Goal: Navigation & Orientation: Understand site structure

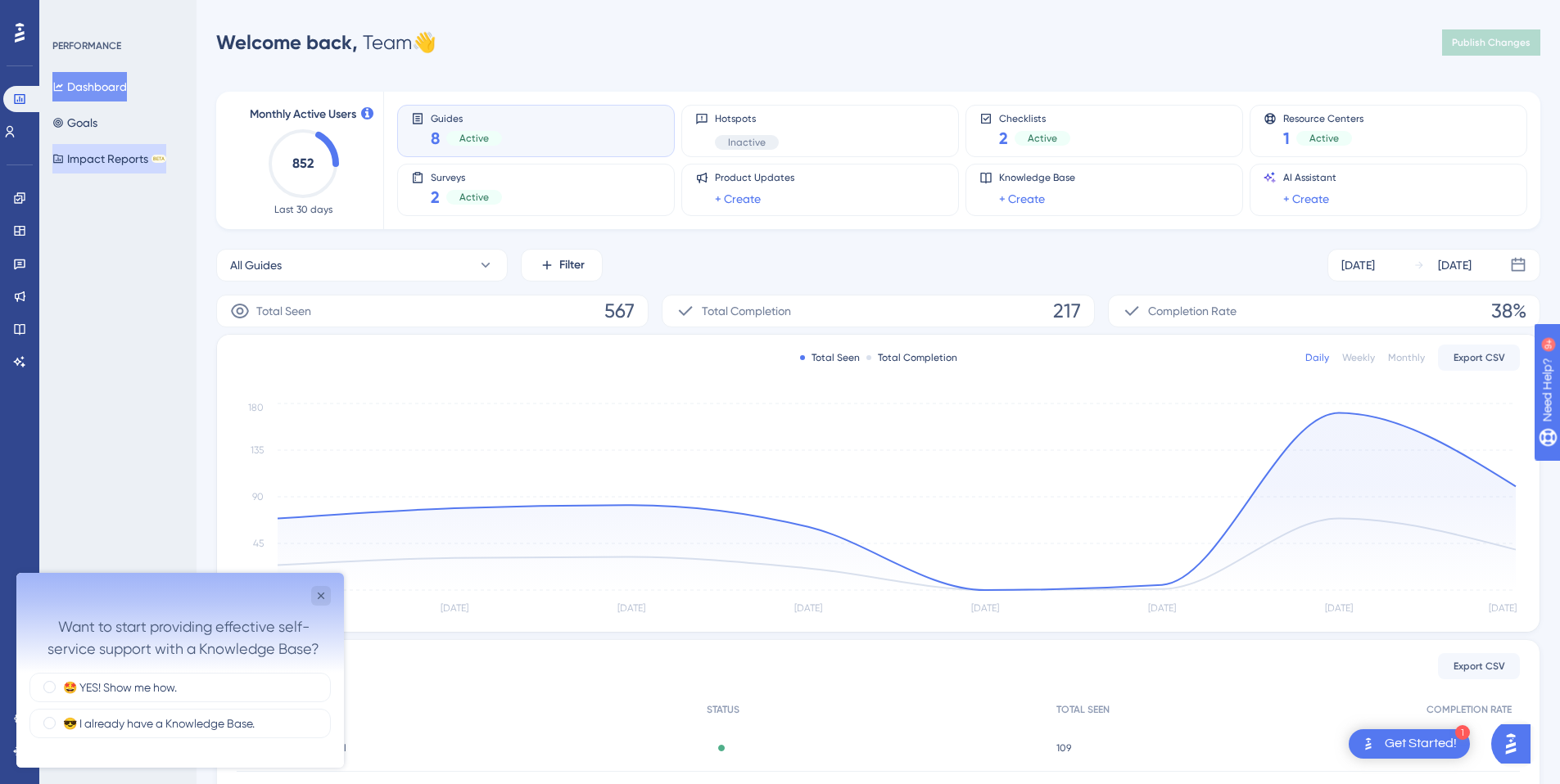
click at [113, 151] on button "Impact Reports BETA" at bounding box center [109, 159] width 113 height 30
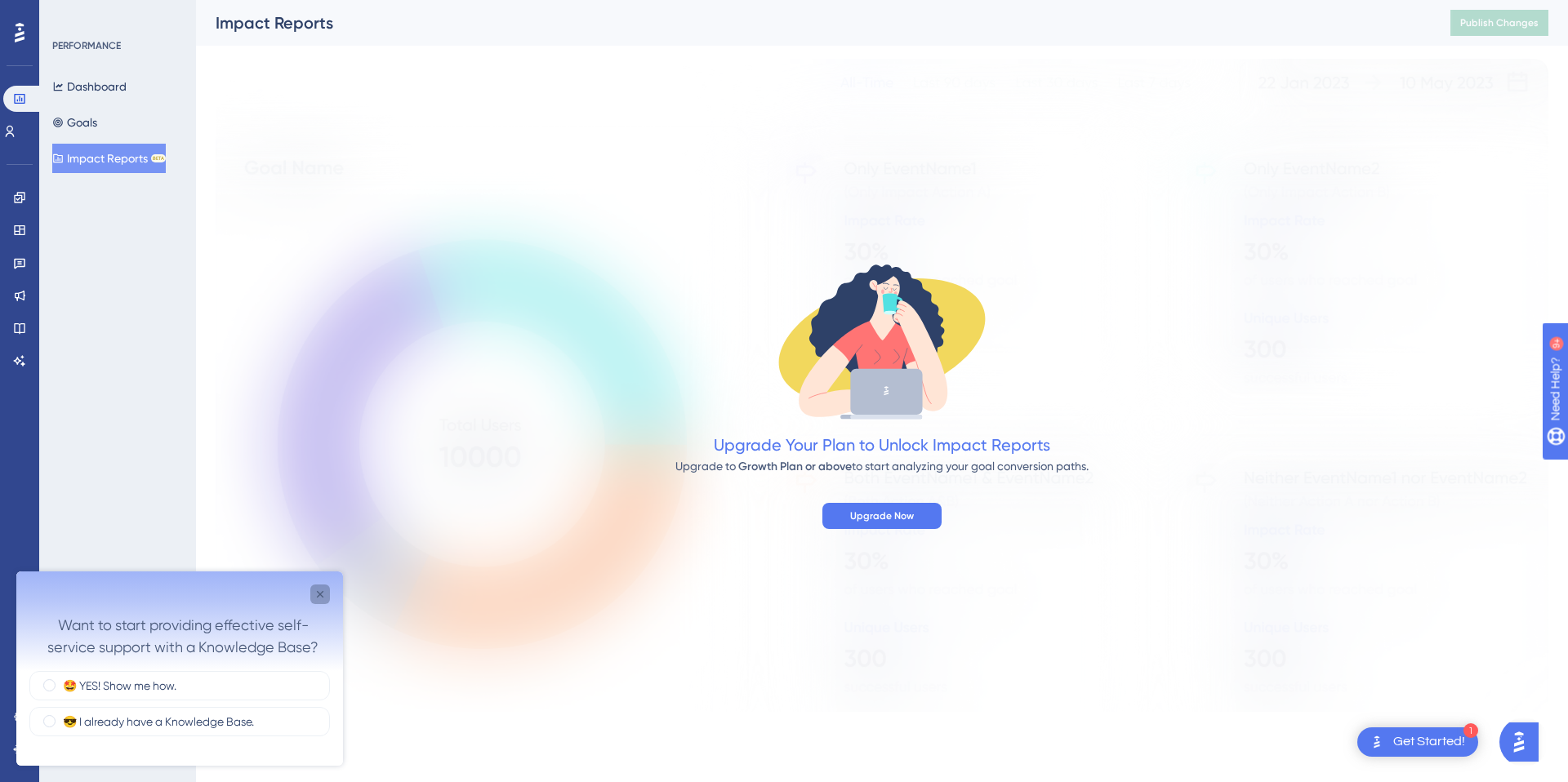
click at [318, 592] on icon "Close survey" at bounding box center [319, 594] width 13 height 13
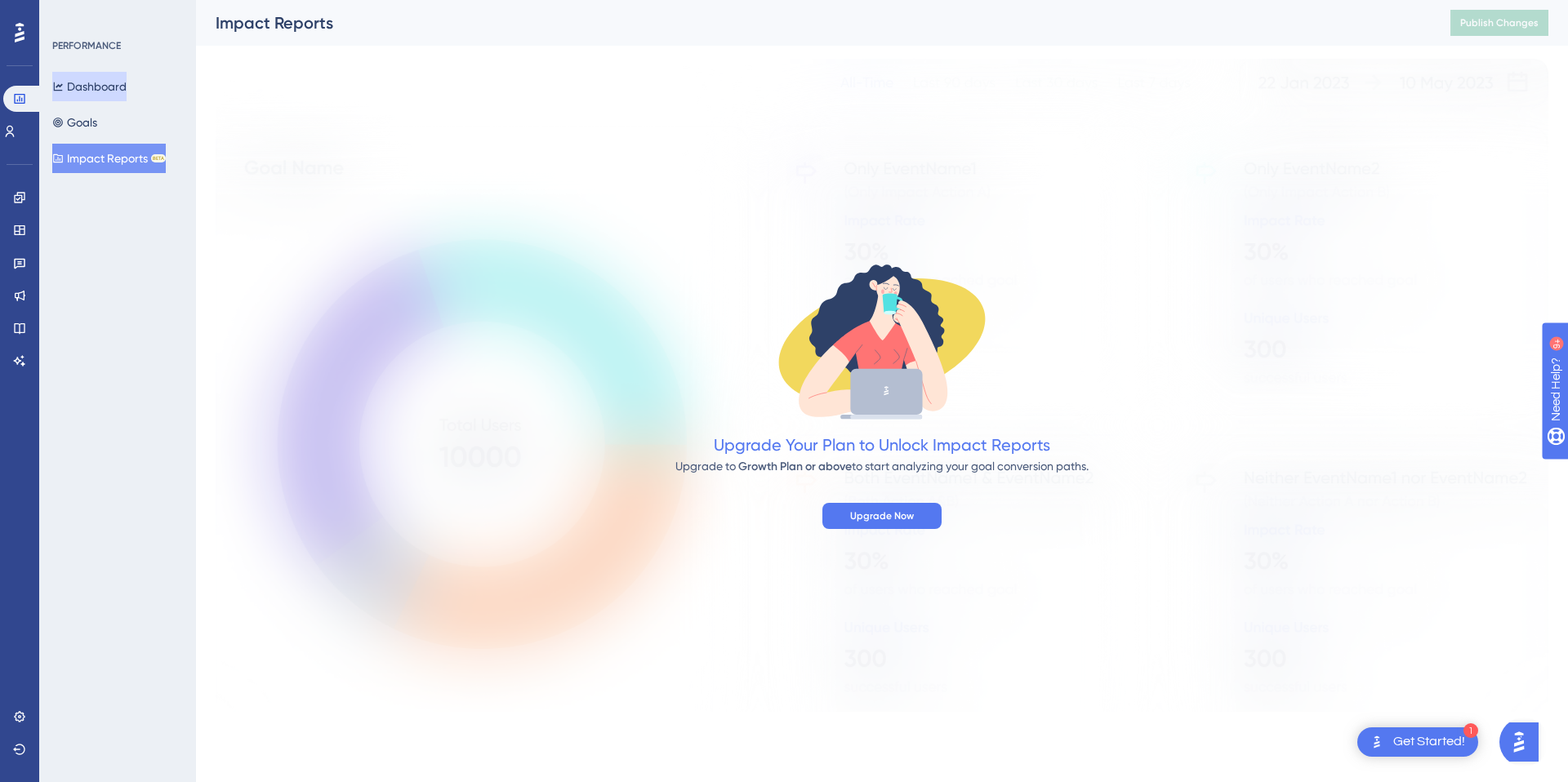
click at [115, 86] on button "Dashboard" at bounding box center [89, 87] width 74 height 30
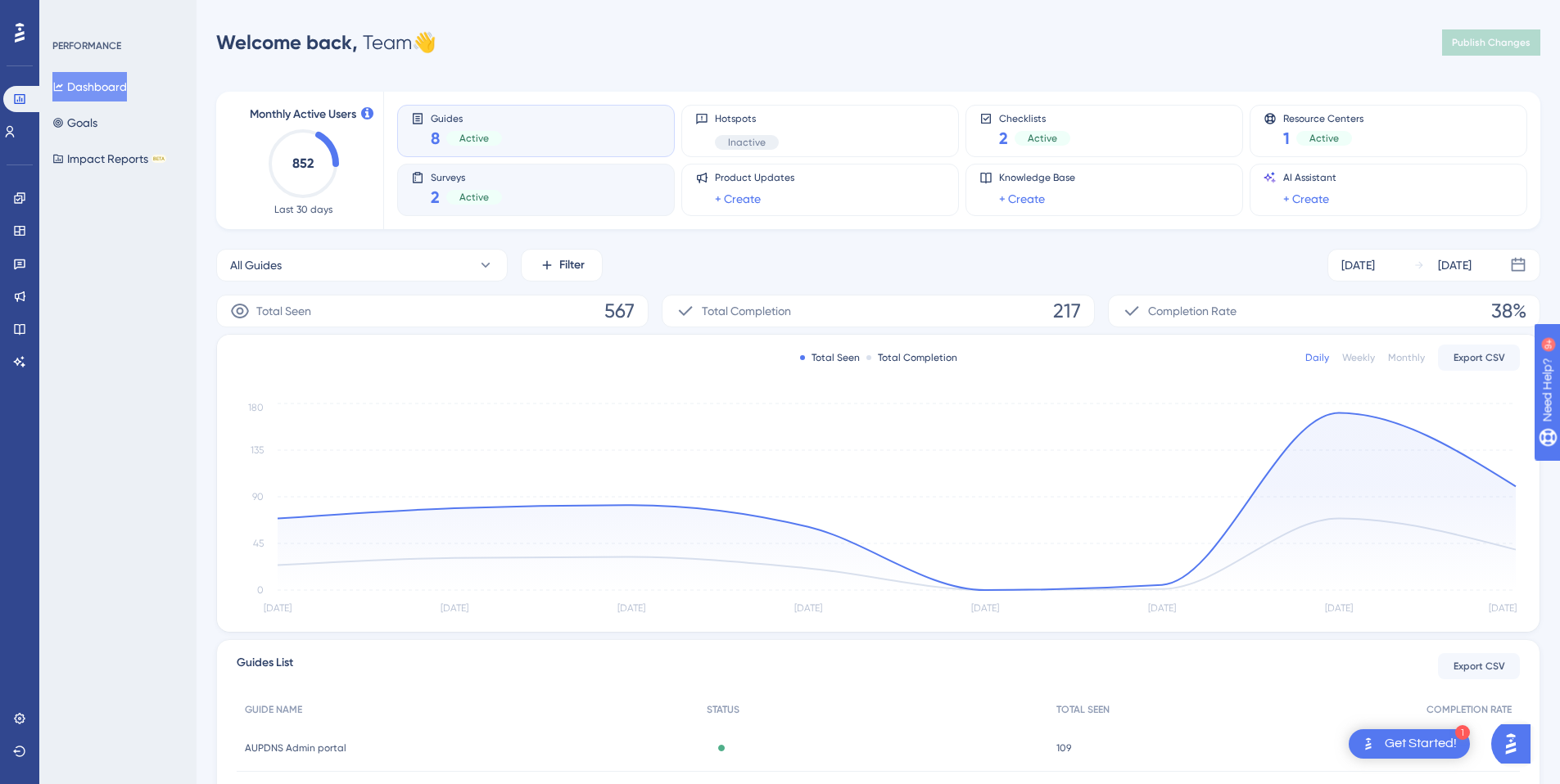
click at [624, 194] on div "Surveys 2 Active" at bounding box center [536, 189] width 250 height 37
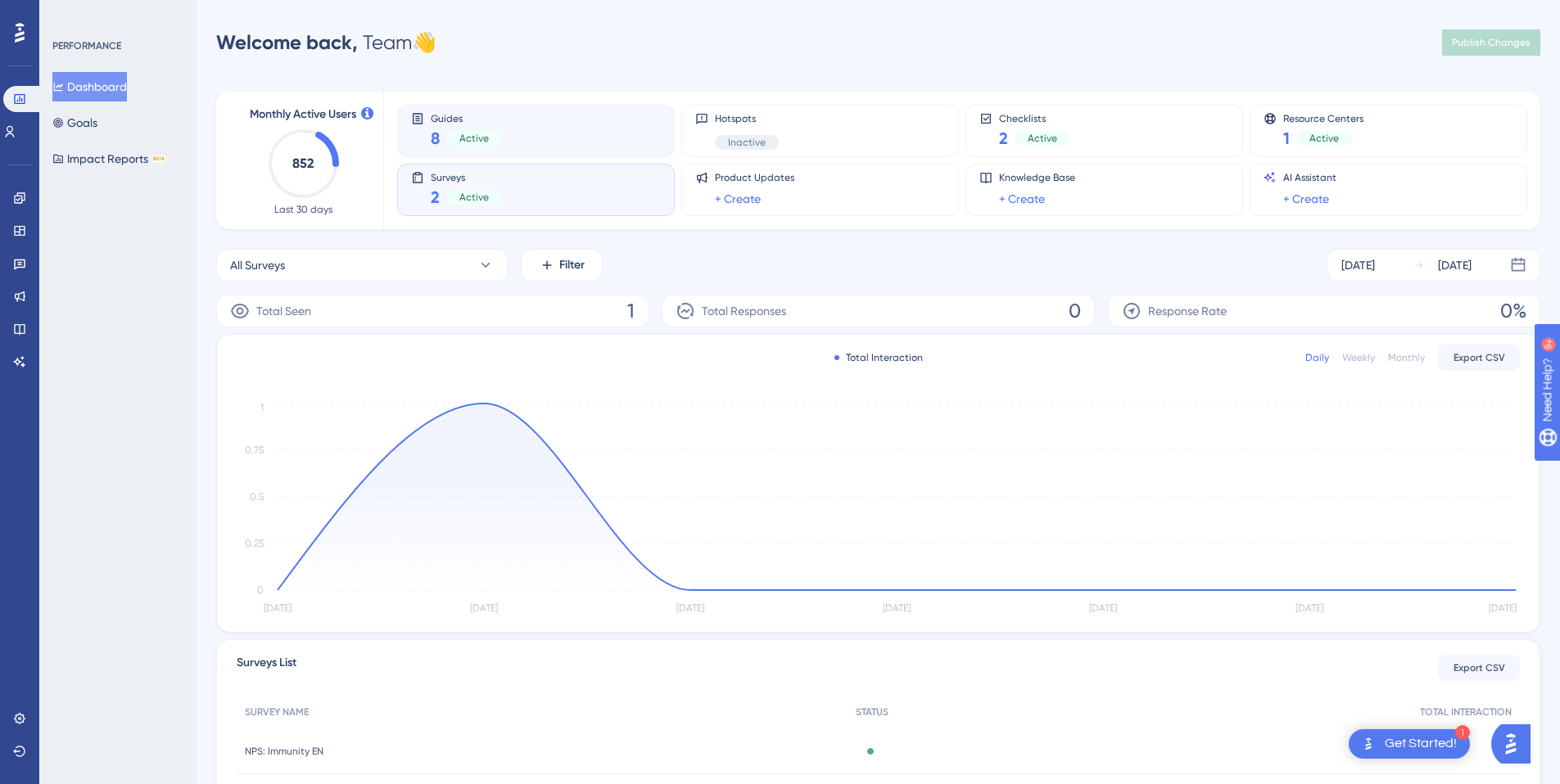
click at [633, 123] on div "Guides 8 Active" at bounding box center [536, 131] width 250 height 37
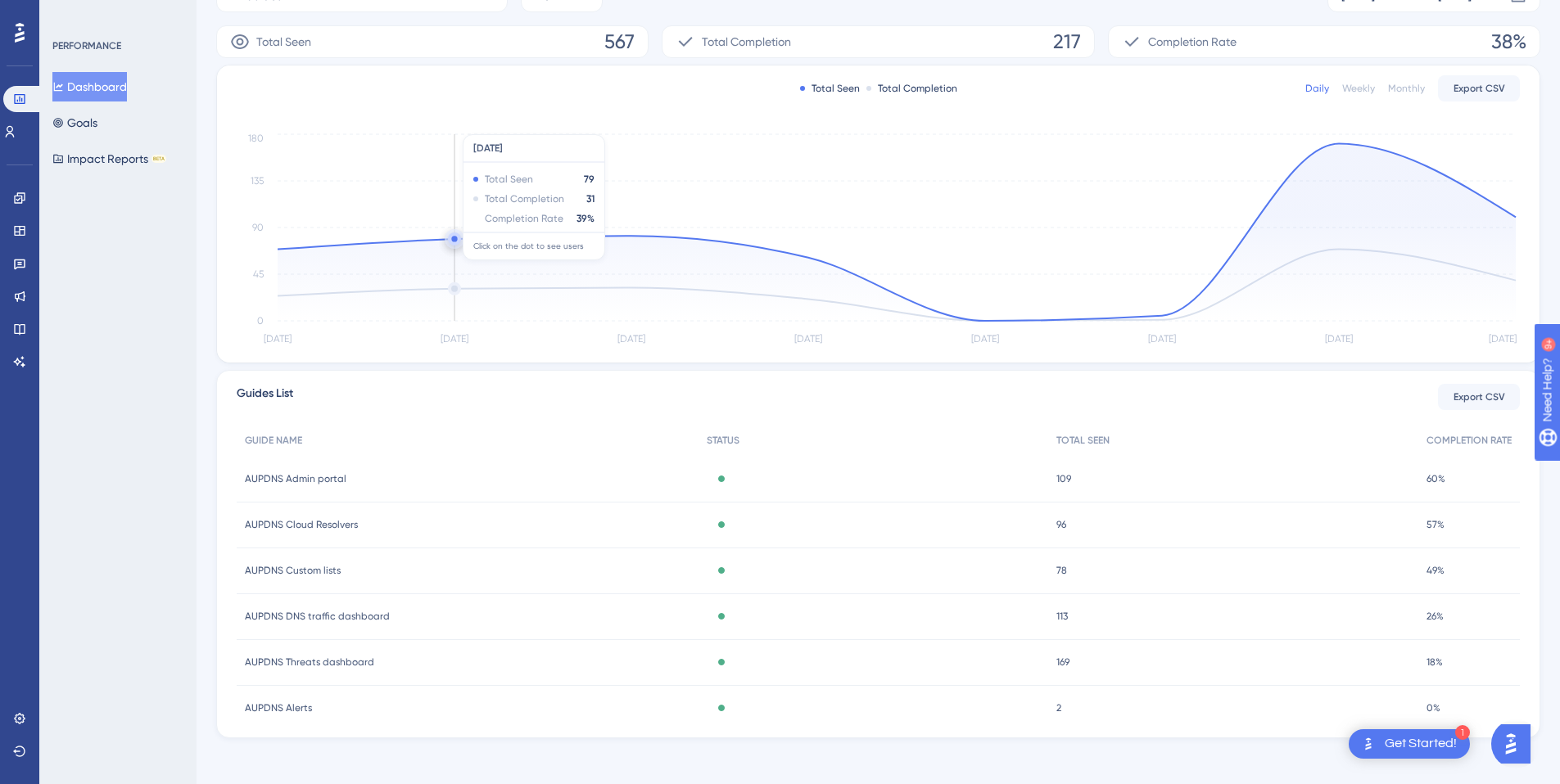
scroll to position [276, 0]
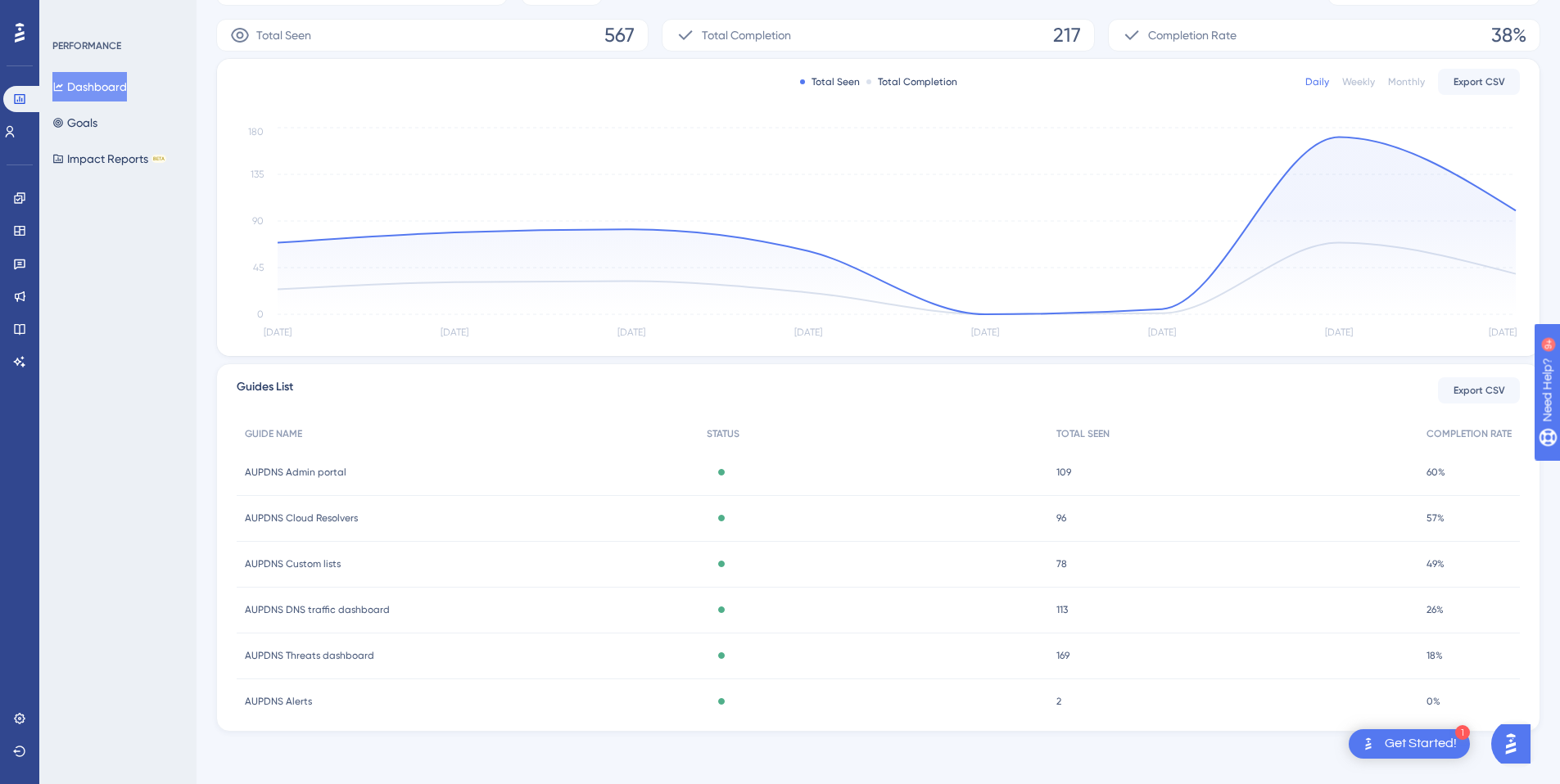
click at [322, 467] on span "AUPDNS Admin portal" at bounding box center [296, 472] width 101 height 13
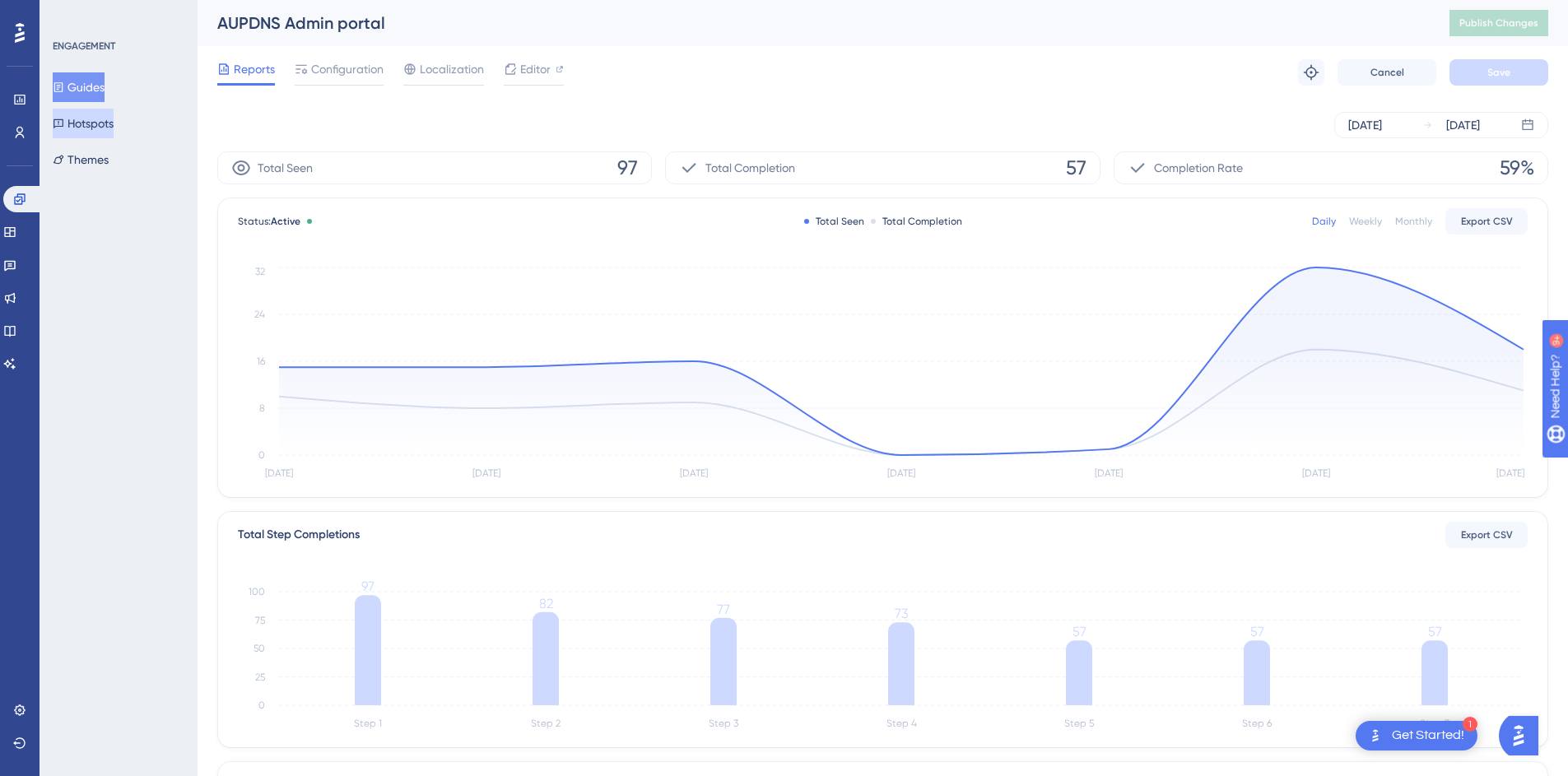
click at [103, 125] on button "Hotspots" at bounding box center [82, 124] width 61 height 30
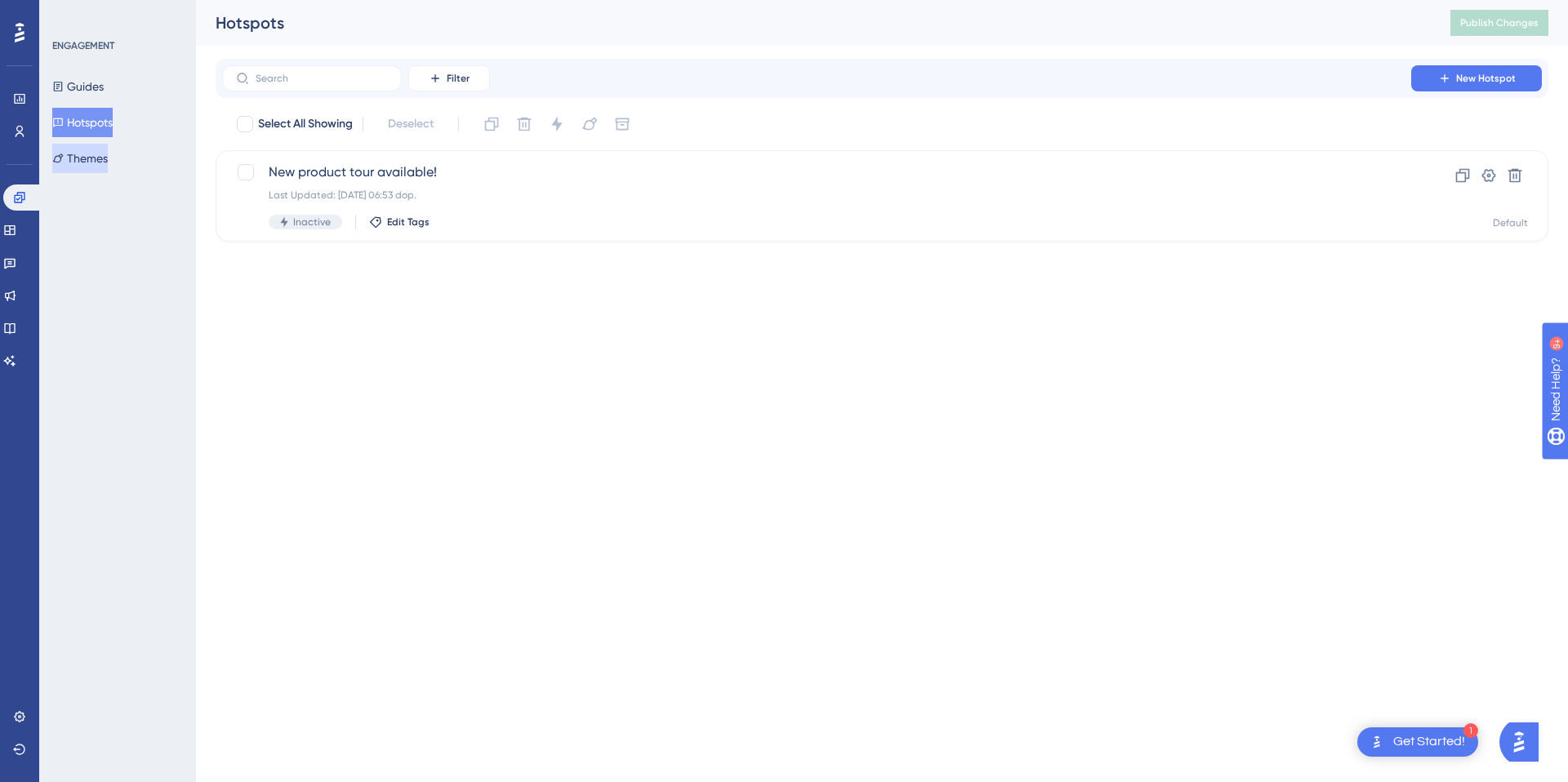
click at [100, 152] on button "Themes" at bounding box center [80, 158] width 56 height 30
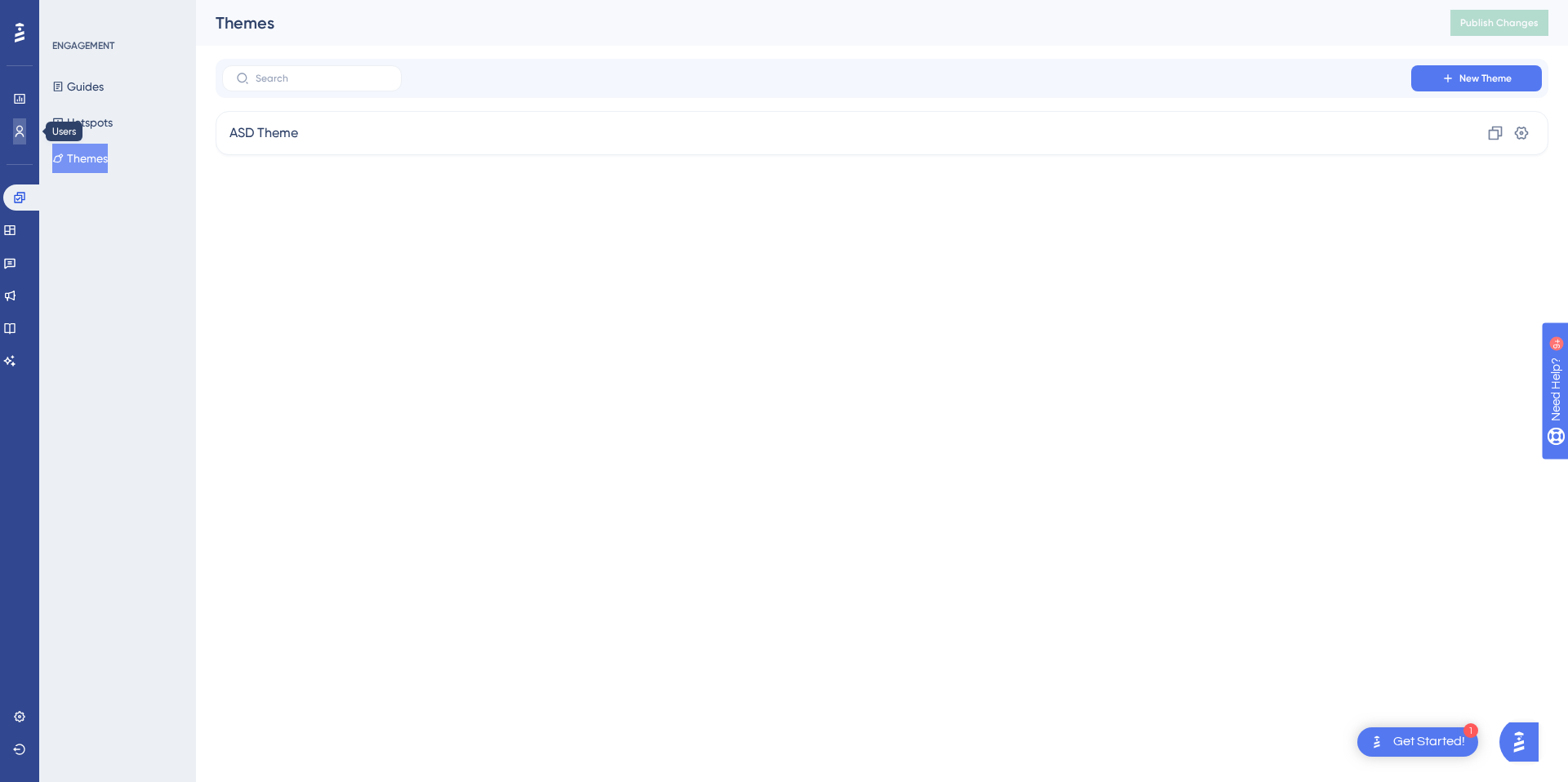
click at [13, 130] on link at bounding box center [19, 131] width 13 height 26
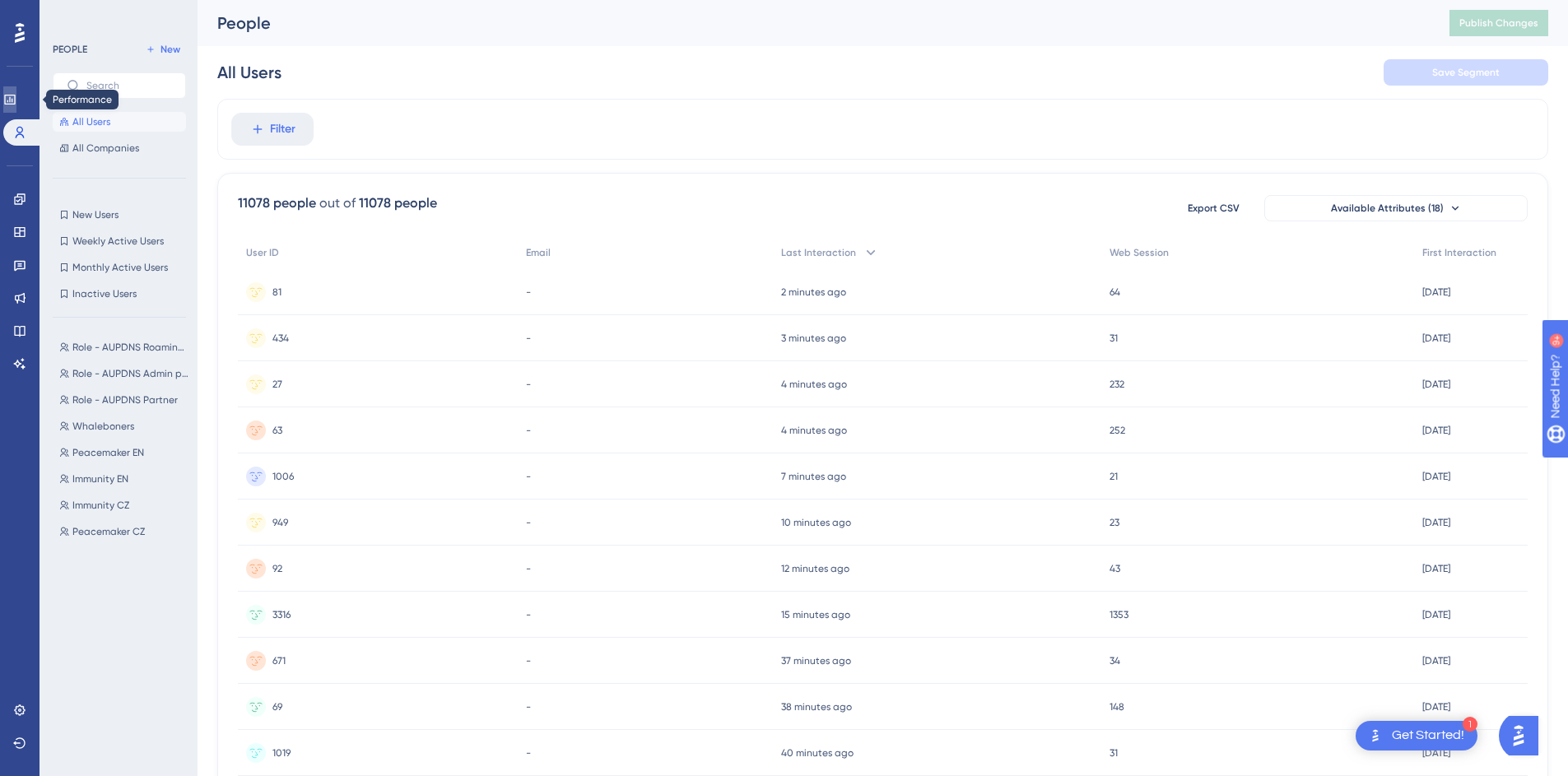
click at [10, 99] on link at bounding box center [10, 100] width 13 height 26
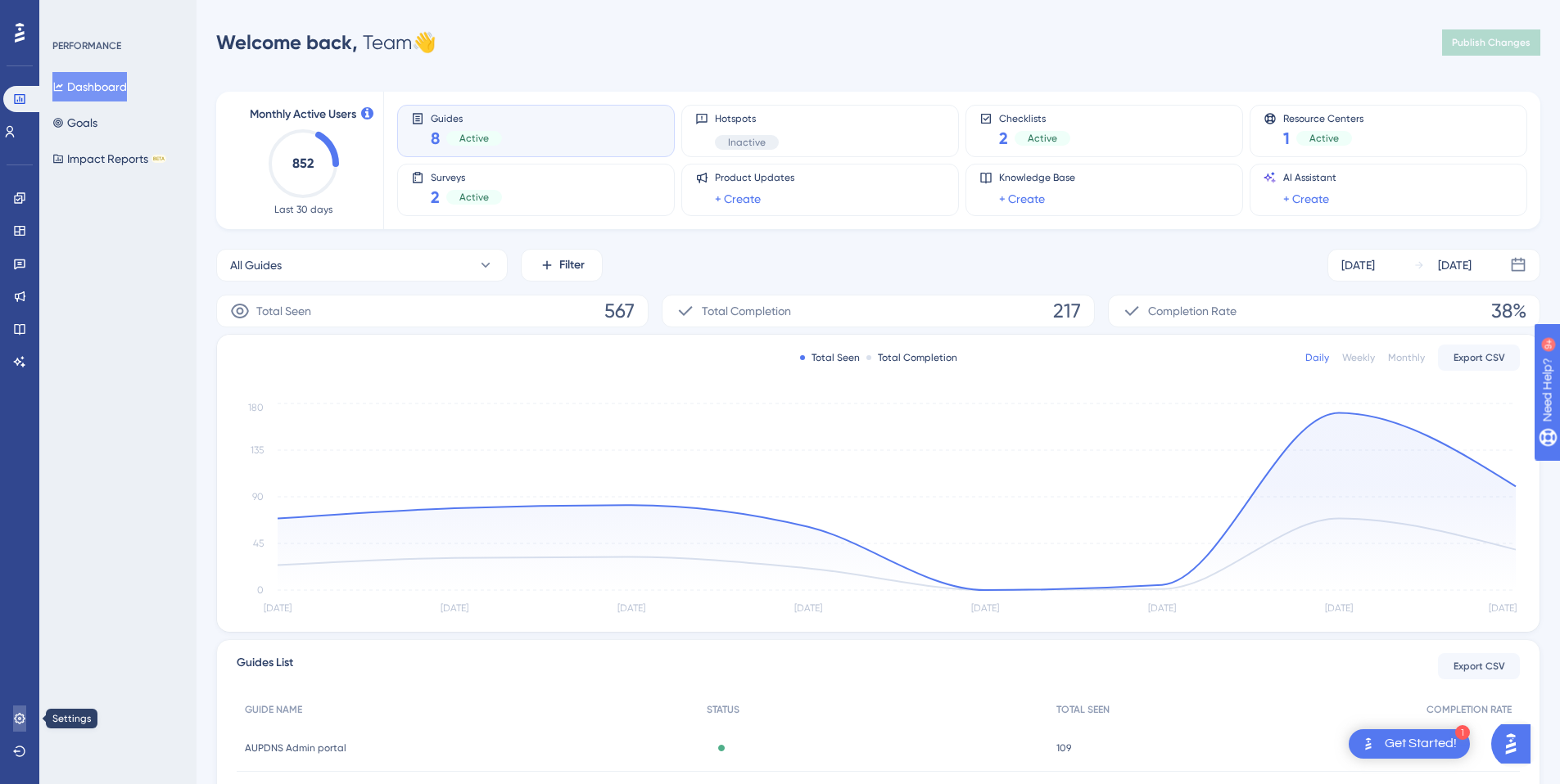
click at [26, 719] on link at bounding box center [19, 719] width 13 height 26
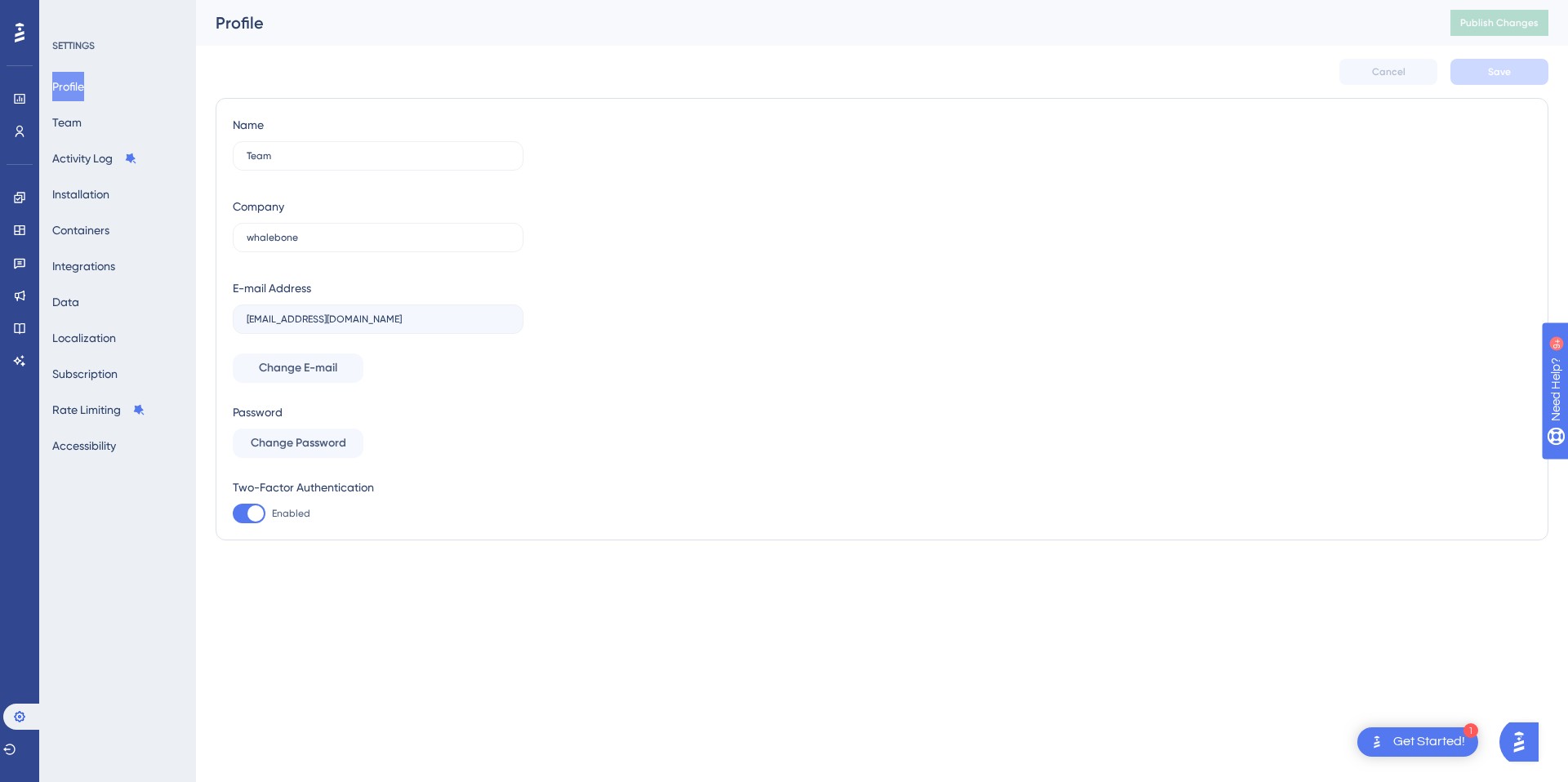
click at [23, 27] on icon at bounding box center [19, 32] width 10 height 21
